Goal: Task Accomplishment & Management: Manage account settings

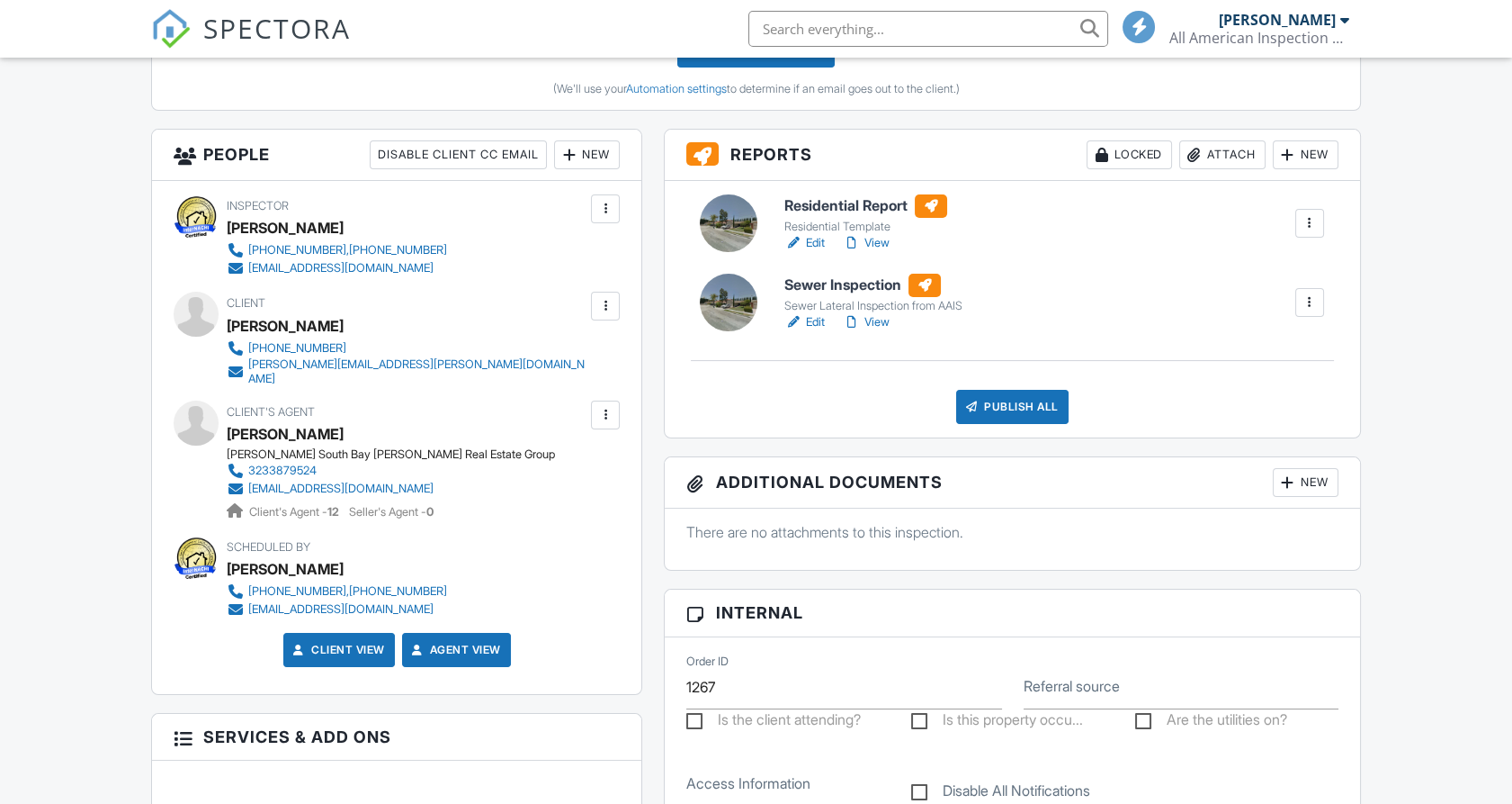
click at [1312, 224] on div at bounding box center [1310, 223] width 18 height 18
click at [1272, 363] on div "Delete" at bounding box center [1257, 362] width 38 height 20
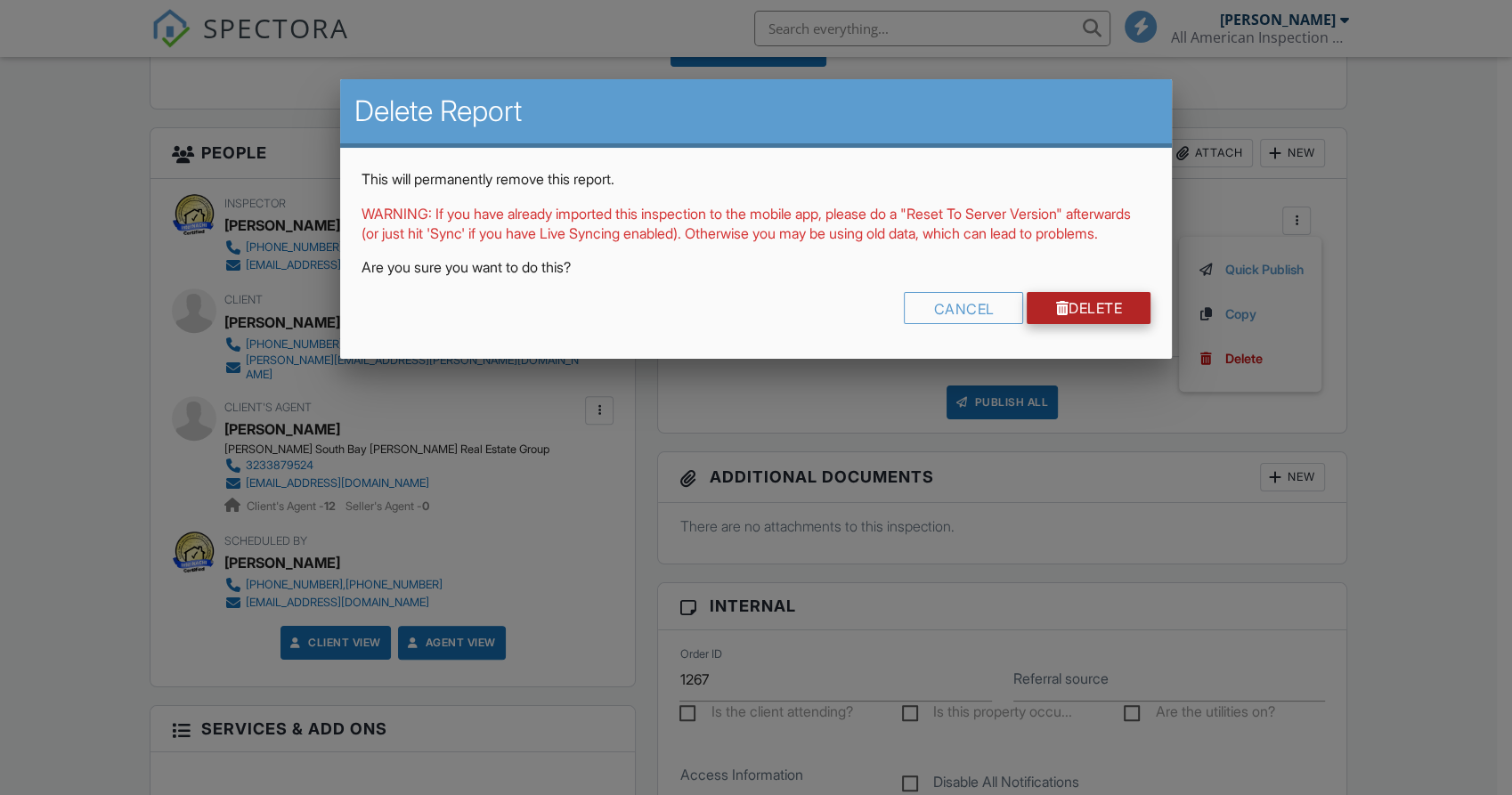
click at [1099, 324] on link "Delete" at bounding box center [1088, 308] width 123 height 32
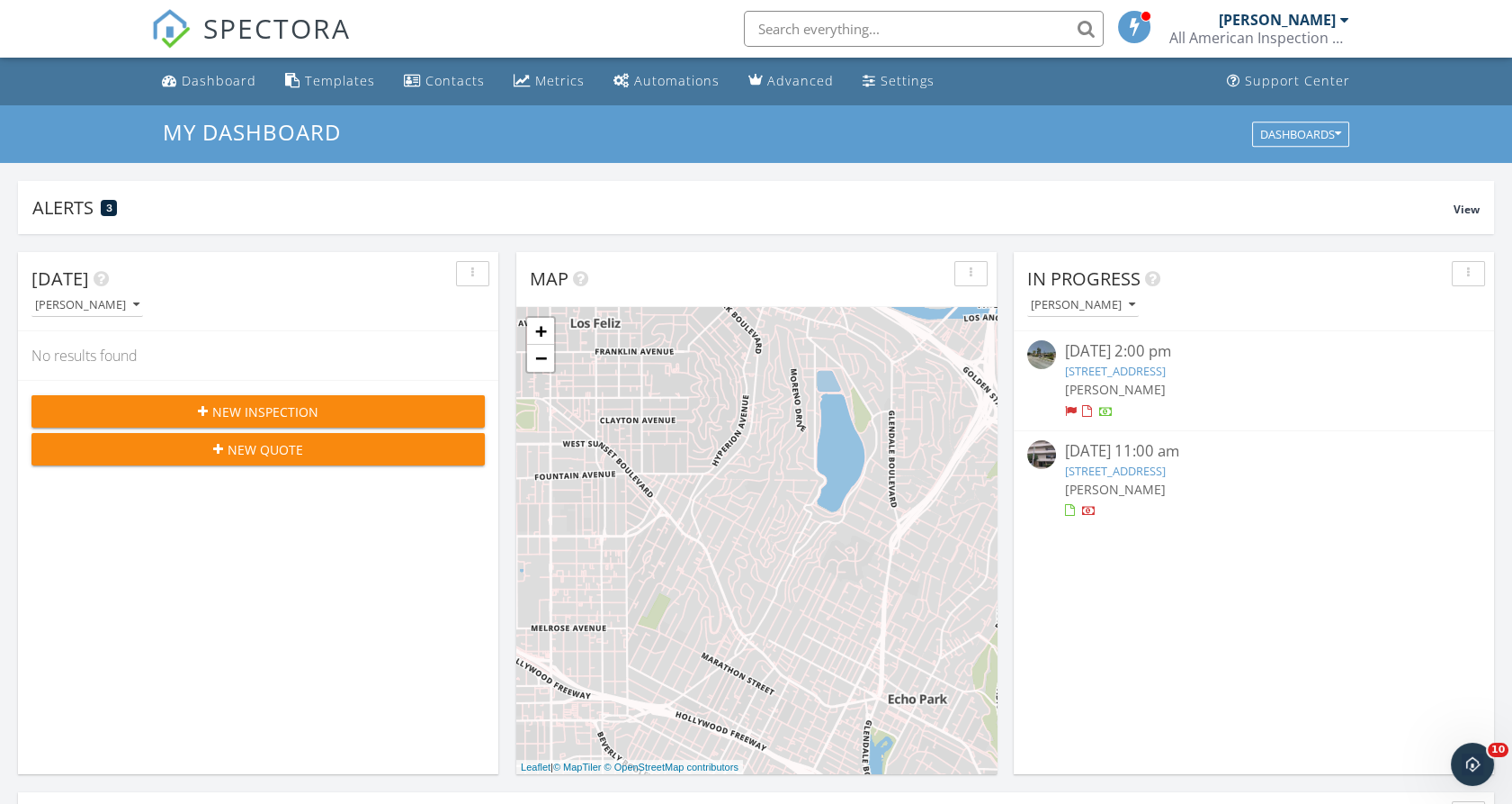
click at [1166, 467] on link "814 S Amherst Ave #103, Los Angeles, CA 90049" at bounding box center [1116, 470] width 101 height 17
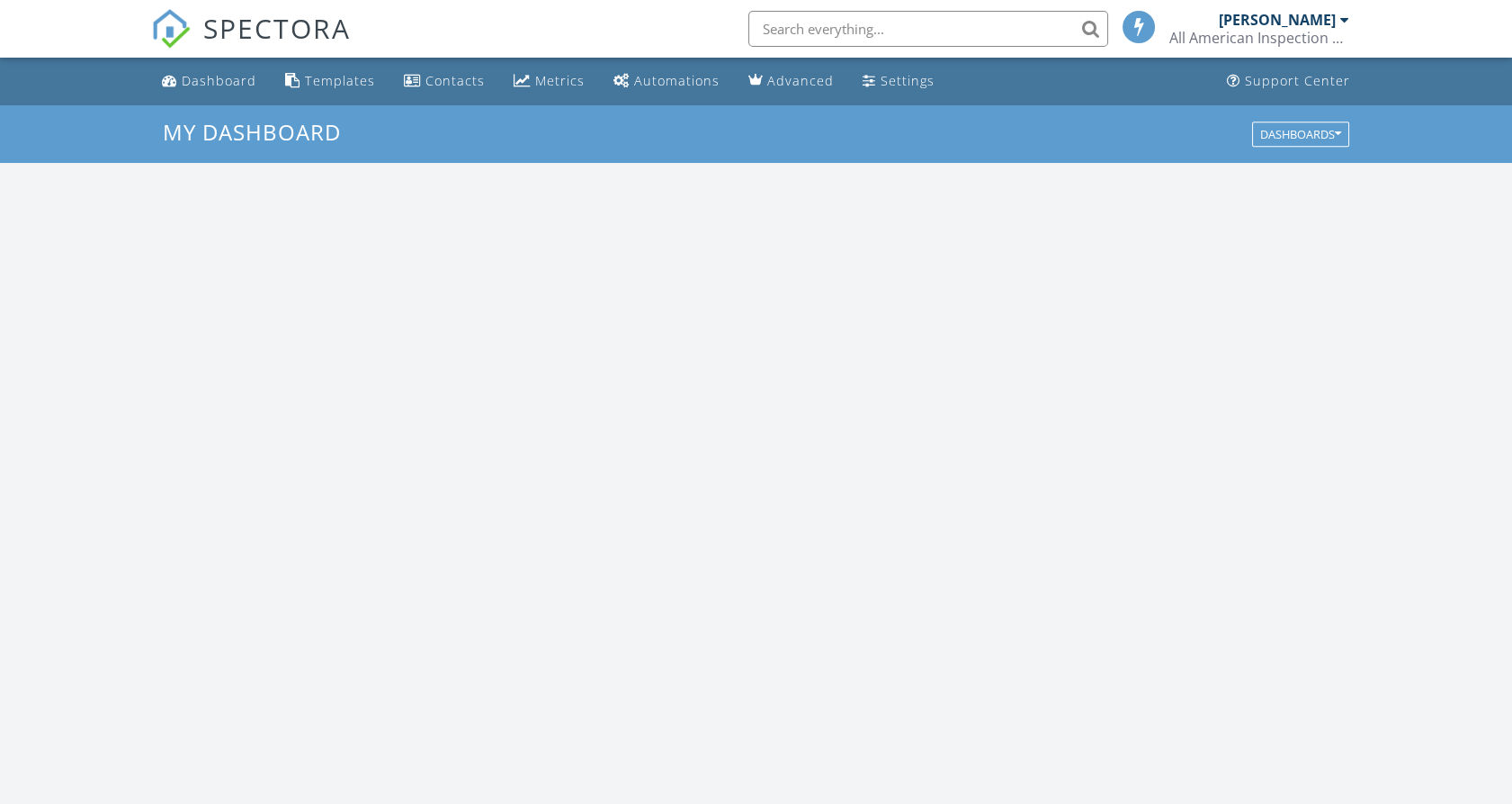
scroll to position [1670, 1544]
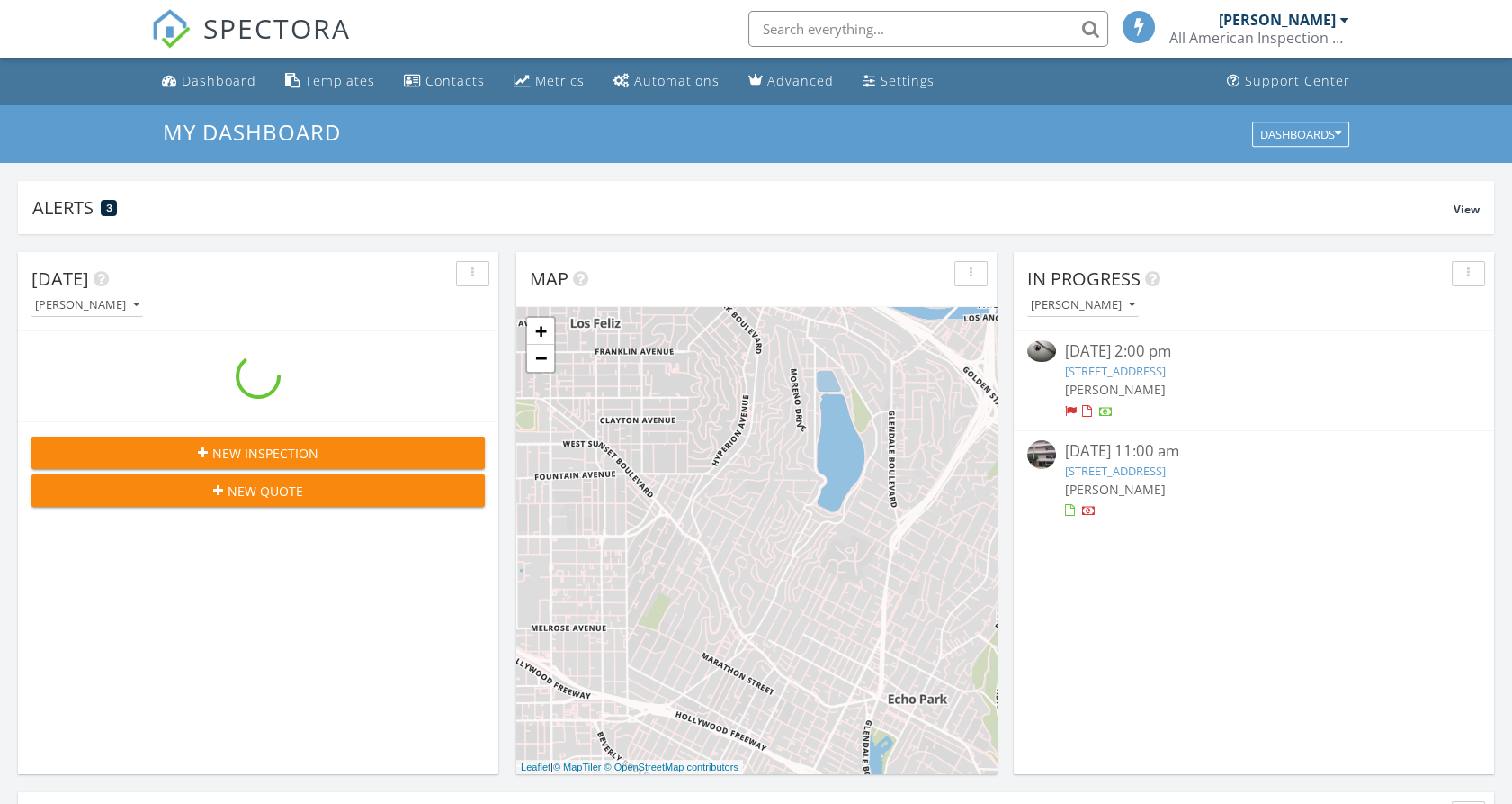
click at [1149, 372] on link "9301 Karmont Ave, South Gate, CA 90280" at bounding box center [1116, 371] width 101 height 17
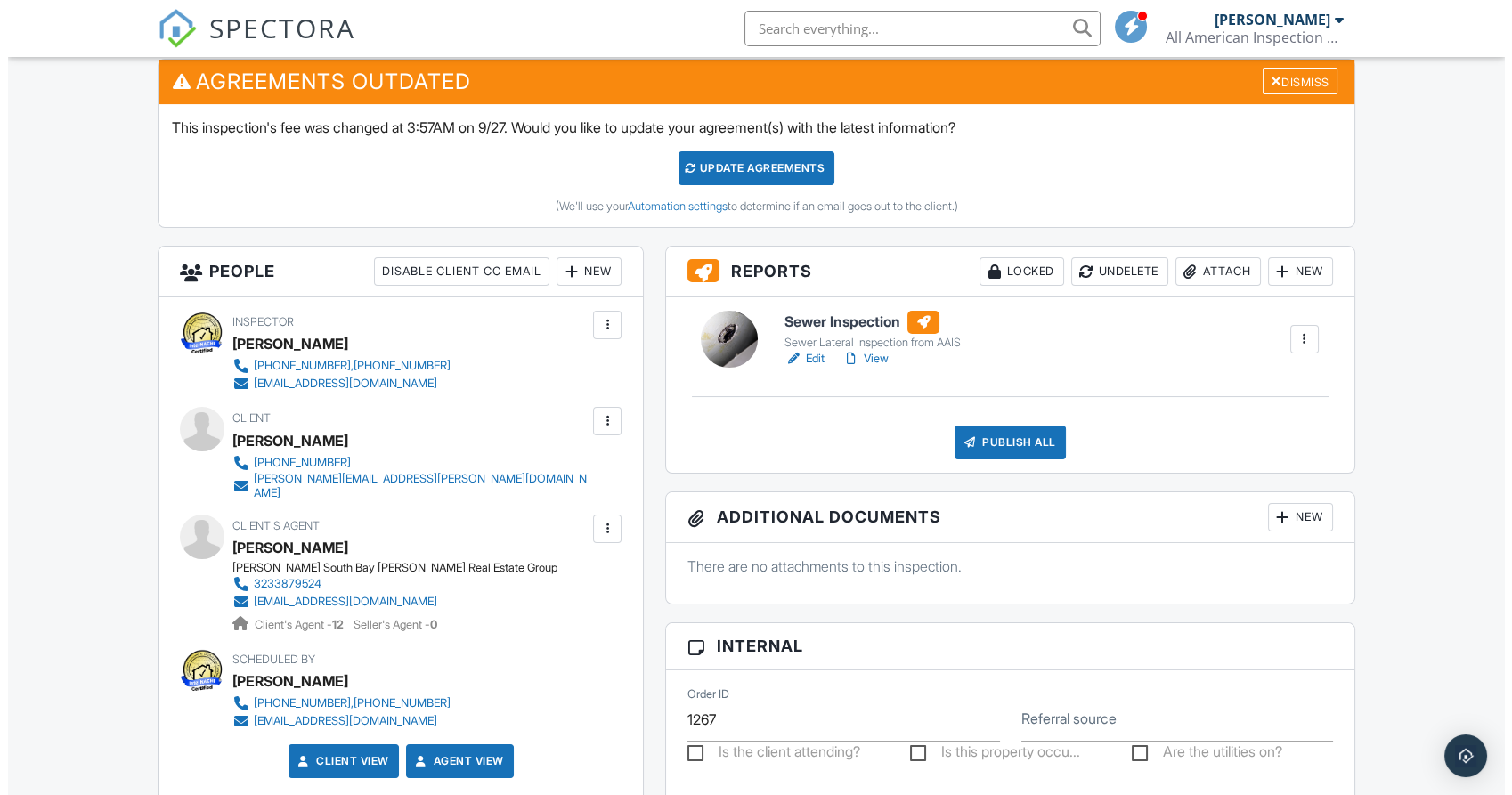
scroll to position [493, 0]
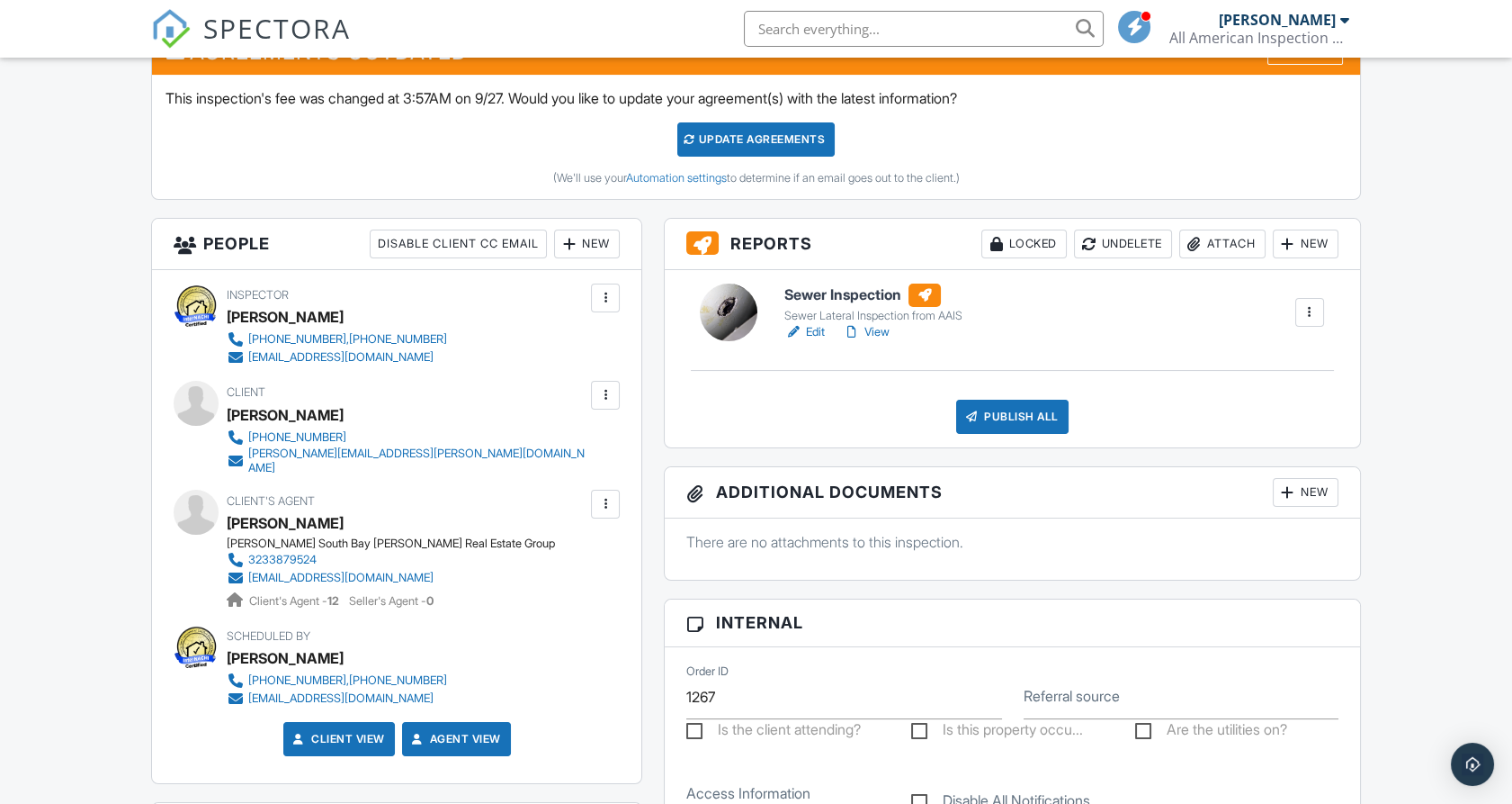
click at [607, 391] on div at bounding box center [605, 395] width 18 height 18
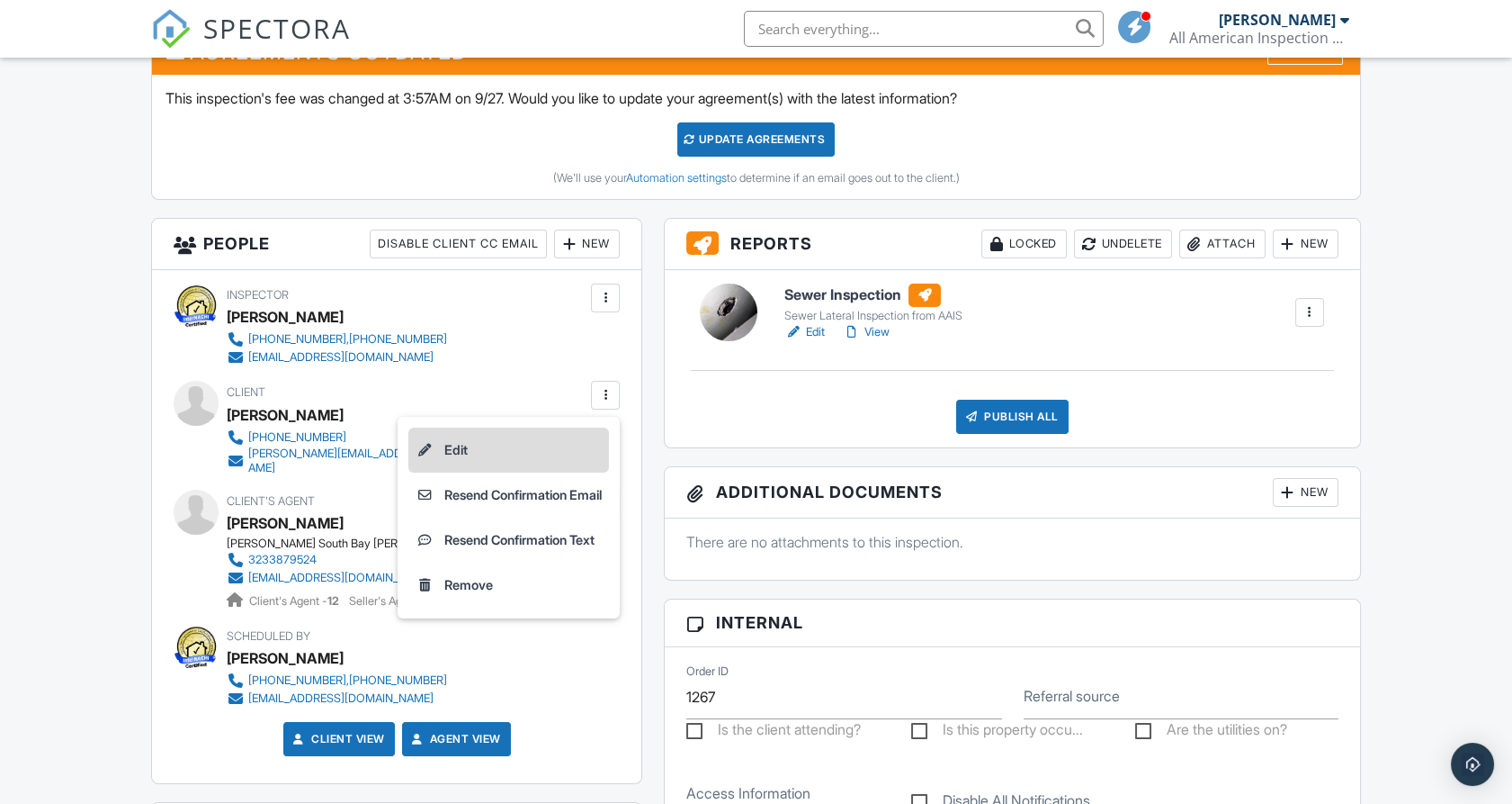
click at [515, 428] on li "Edit" at bounding box center [508, 451] width 200 height 45
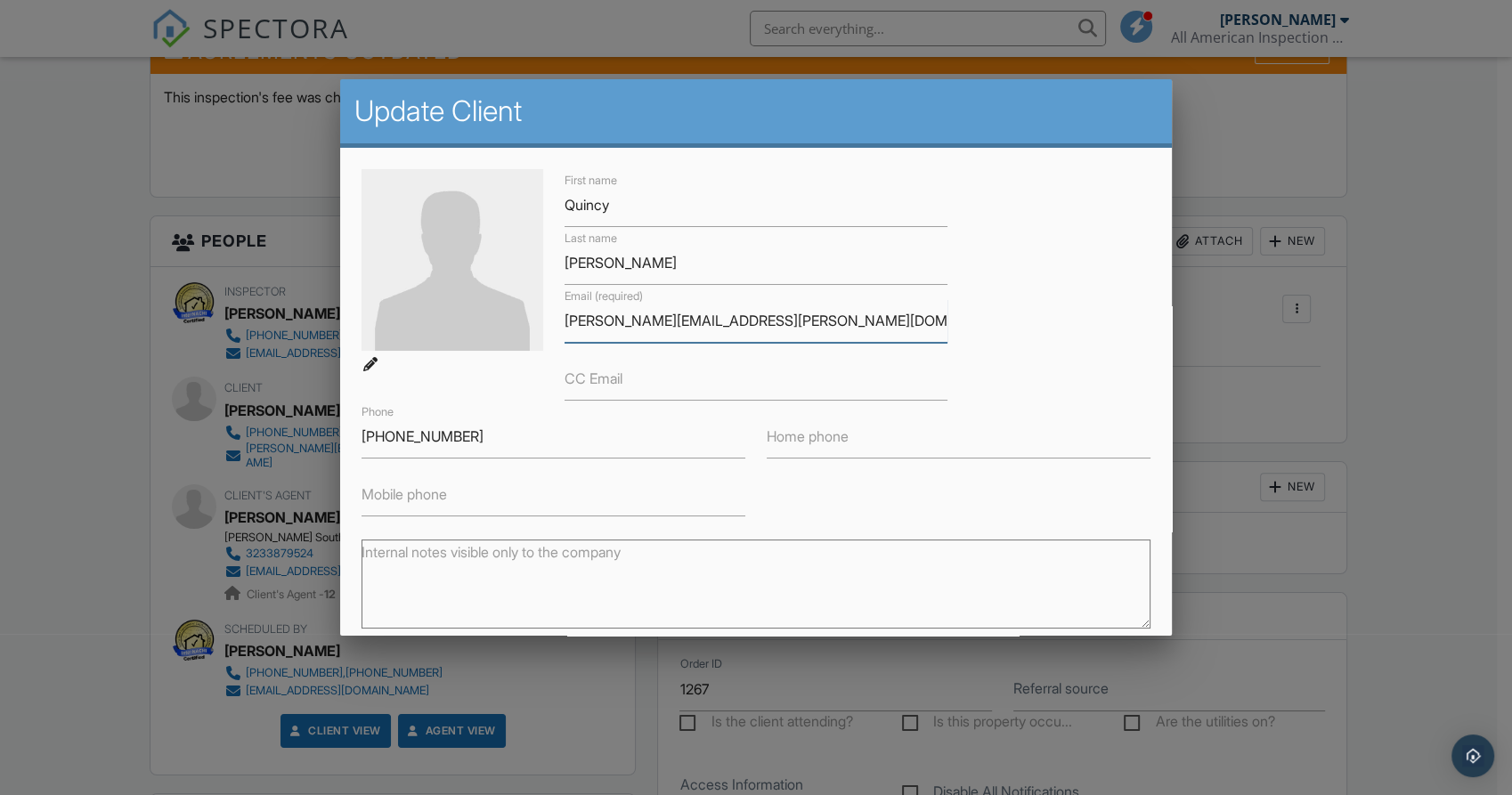
drag, startPoint x: 748, startPoint y: 321, endPoint x: 411, endPoint y: 260, distance: 342.5
click at [411, 260] on div "First name [PERSON_NAME] Last name [PERSON_NAME] Email (required) [PERSON_NAME]…" at bounding box center [756, 343] width 810 height 348
paste input "[EMAIL_ADDRESS][DOMAIN_NAME]"
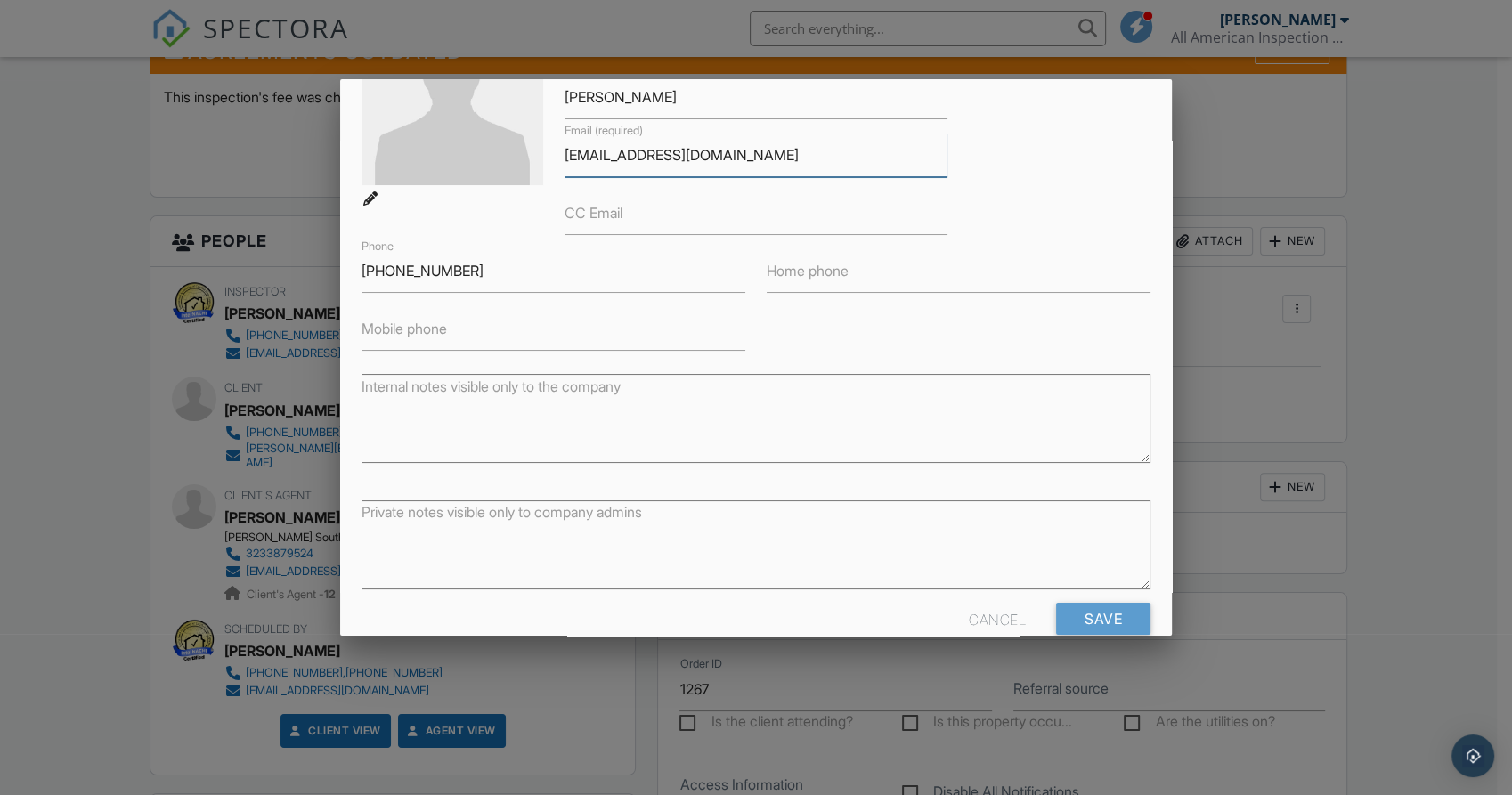
scroll to position [198, 0]
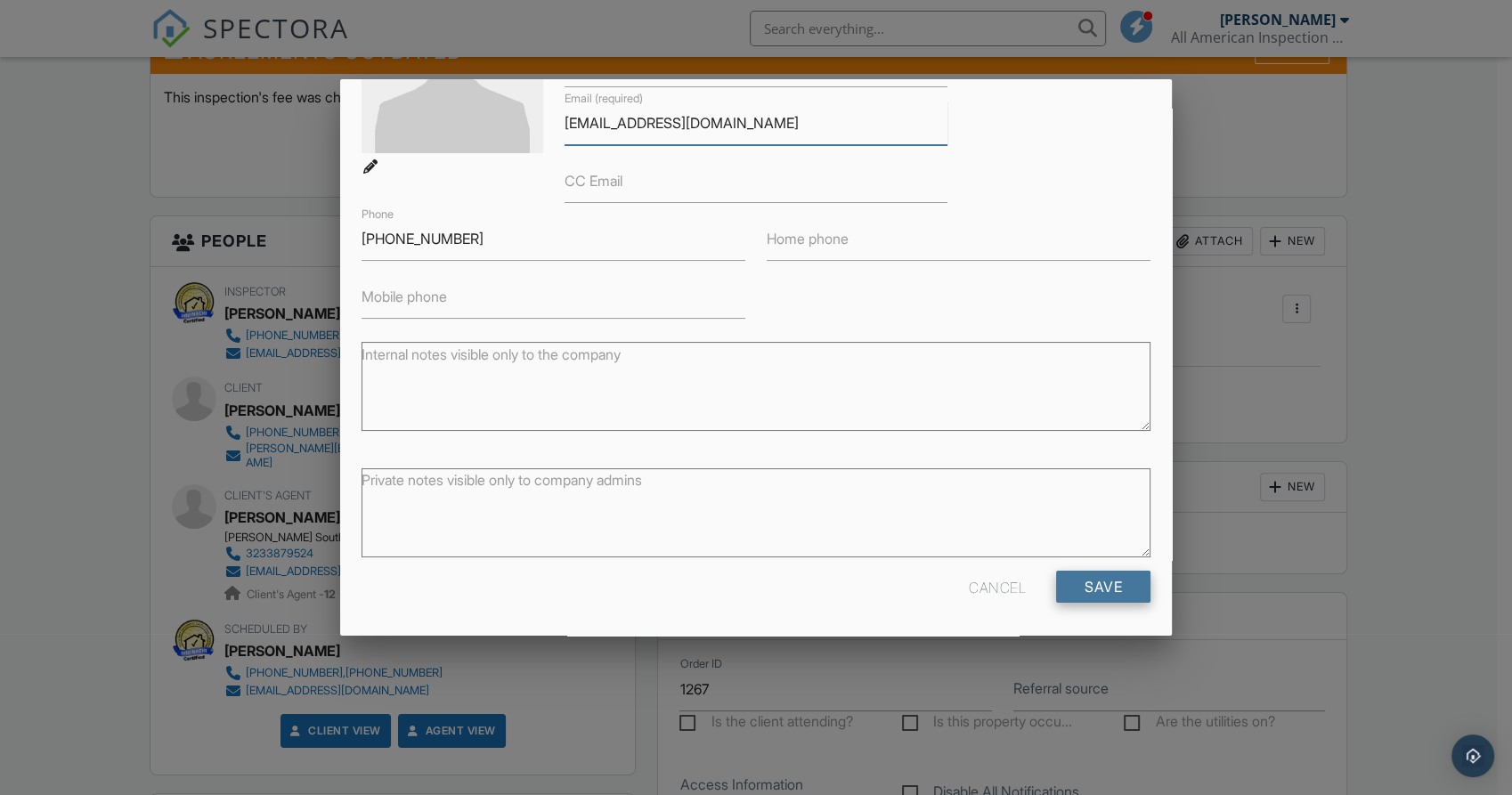
type input "[EMAIL_ADDRESS][DOMAIN_NAME]"
click at [1081, 571] on input "Save" at bounding box center [1103, 586] width 94 height 32
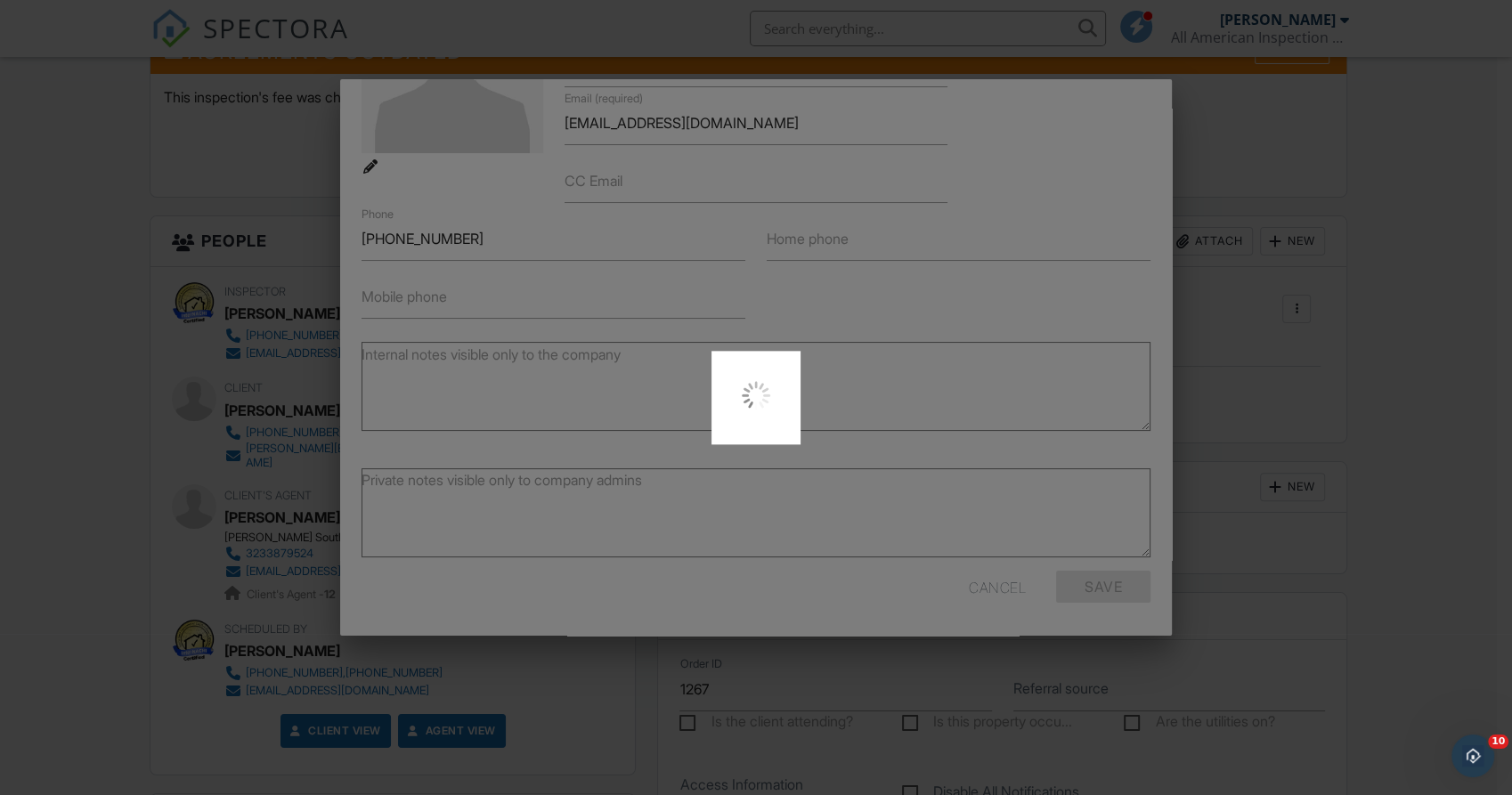
scroll to position [0, 0]
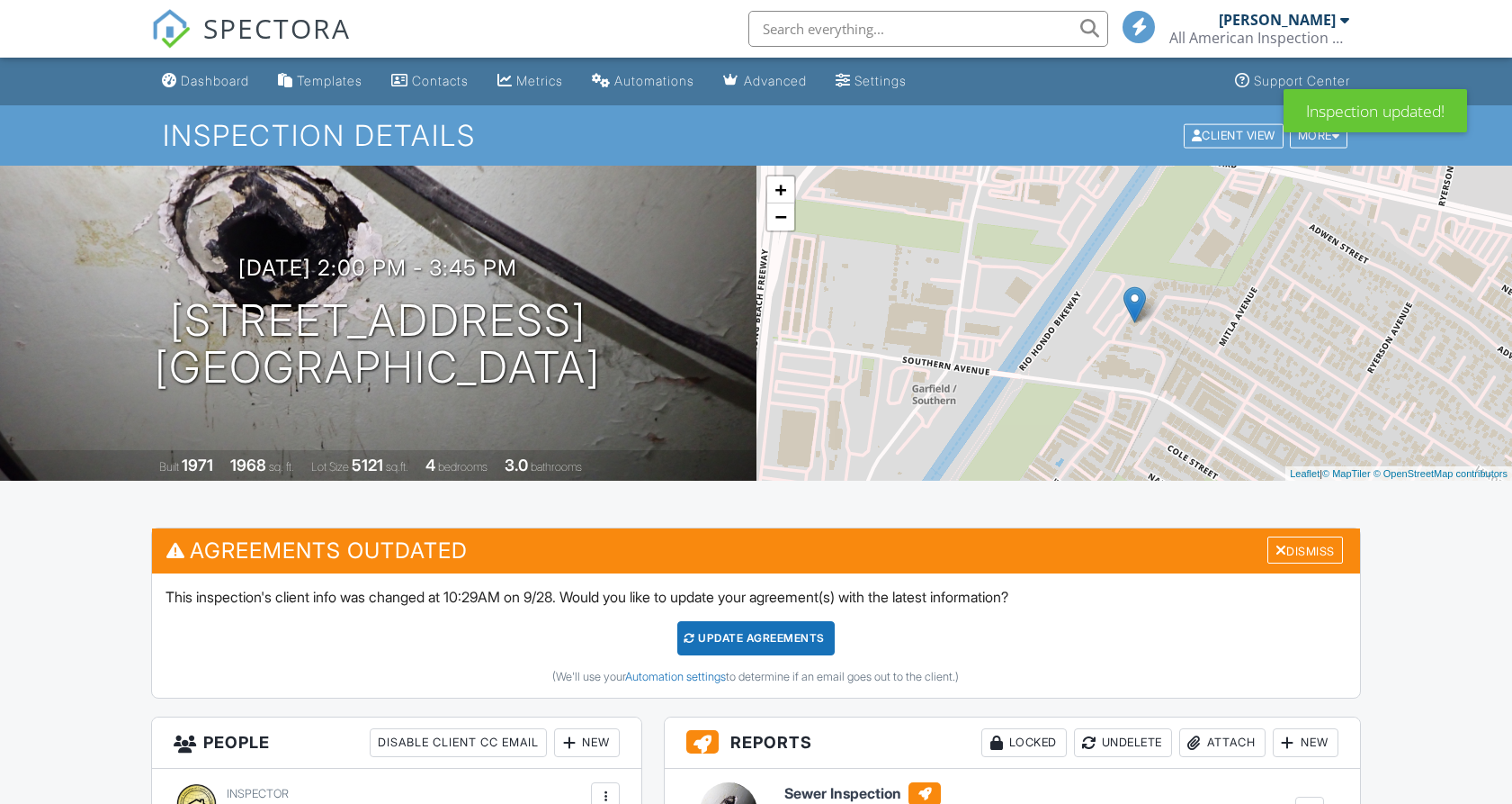
scroll to position [1321, 0]
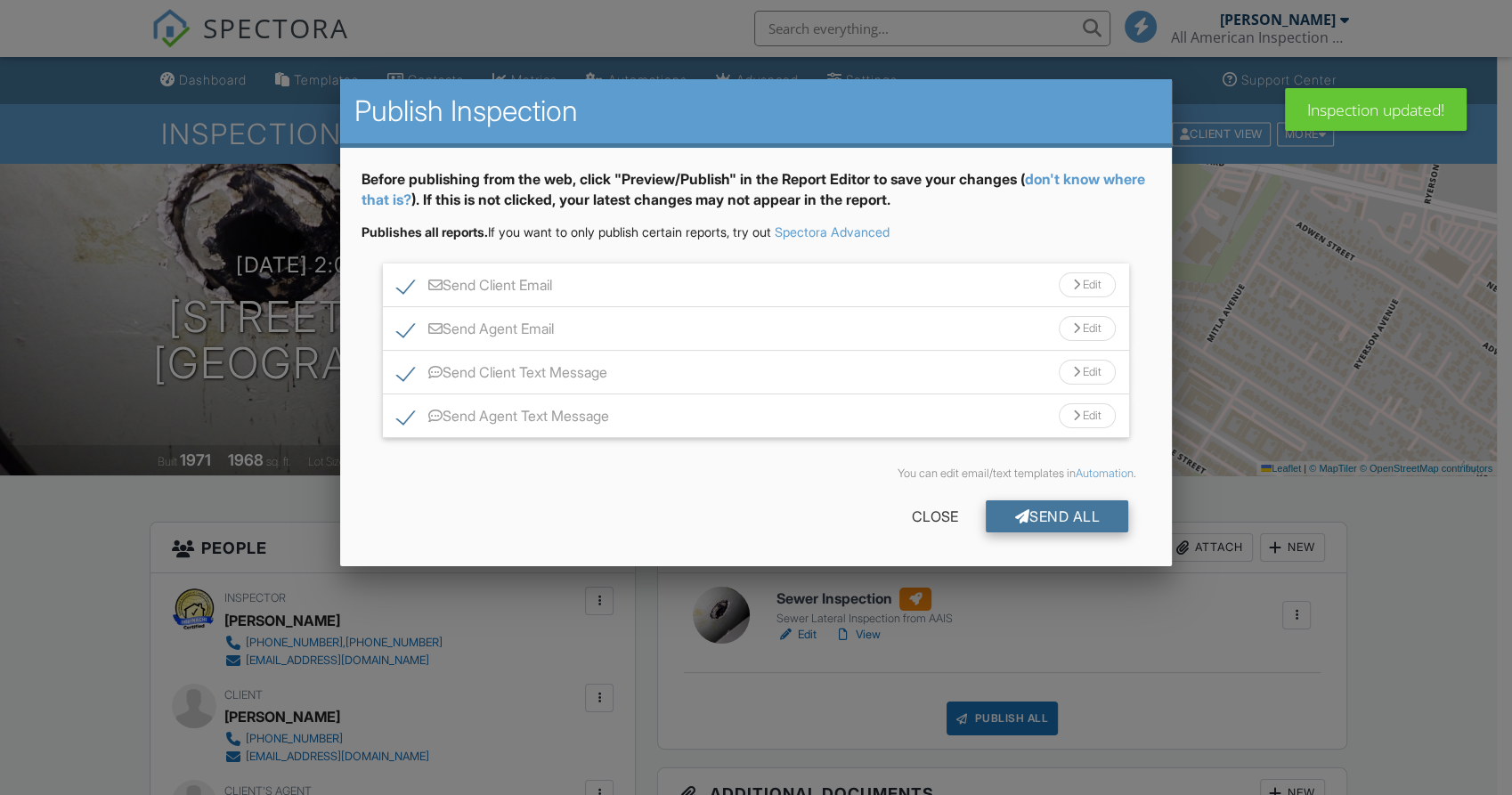
click at [1051, 511] on div "Send All" at bounding box center [1057, 515] width 143 height 32
